Goal: Task Accomplishment & Management: Complete application form

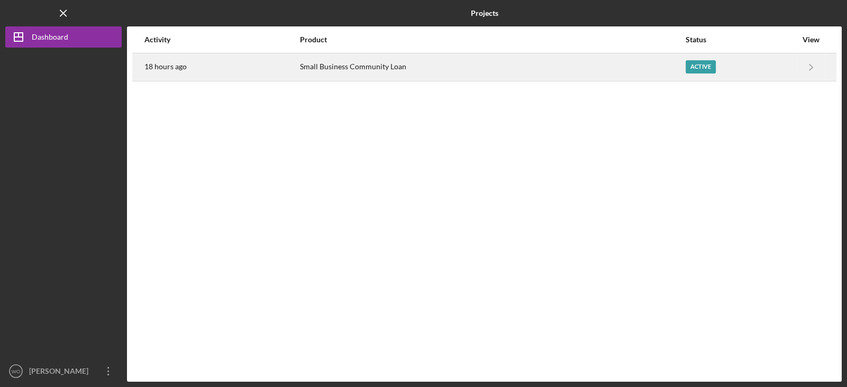
click at [628, 62] on div "Small Business Community Loan" at bounding box center [492, 67] width 385 height 26
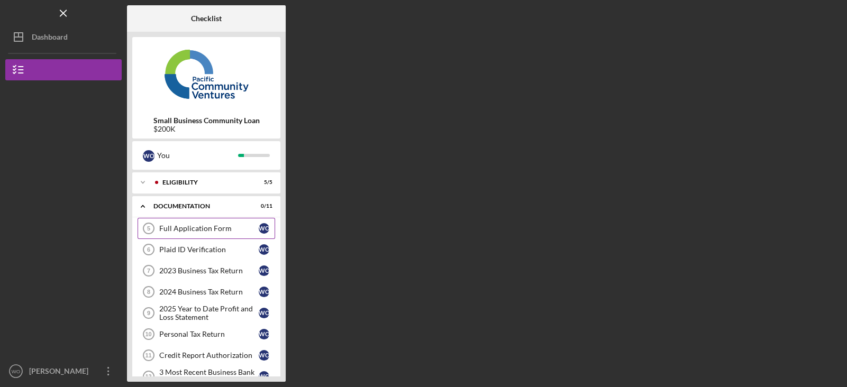
click at [210, 232] on div "Full Application Form" at bounding box center [209, 228] width 100 height 8
